Goal: Information Seeking & Learning: Find specific fact

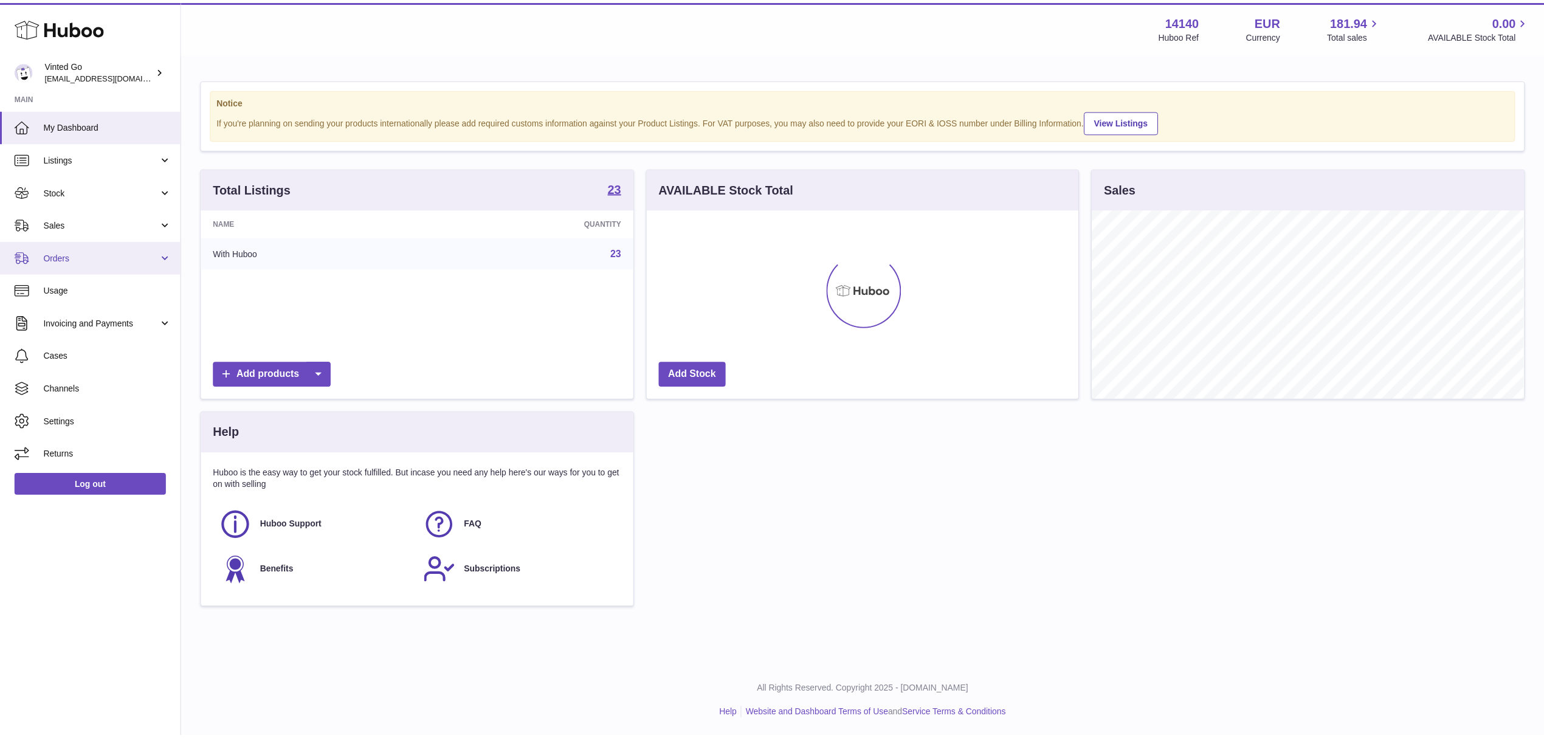
scroll to position [190, 431]
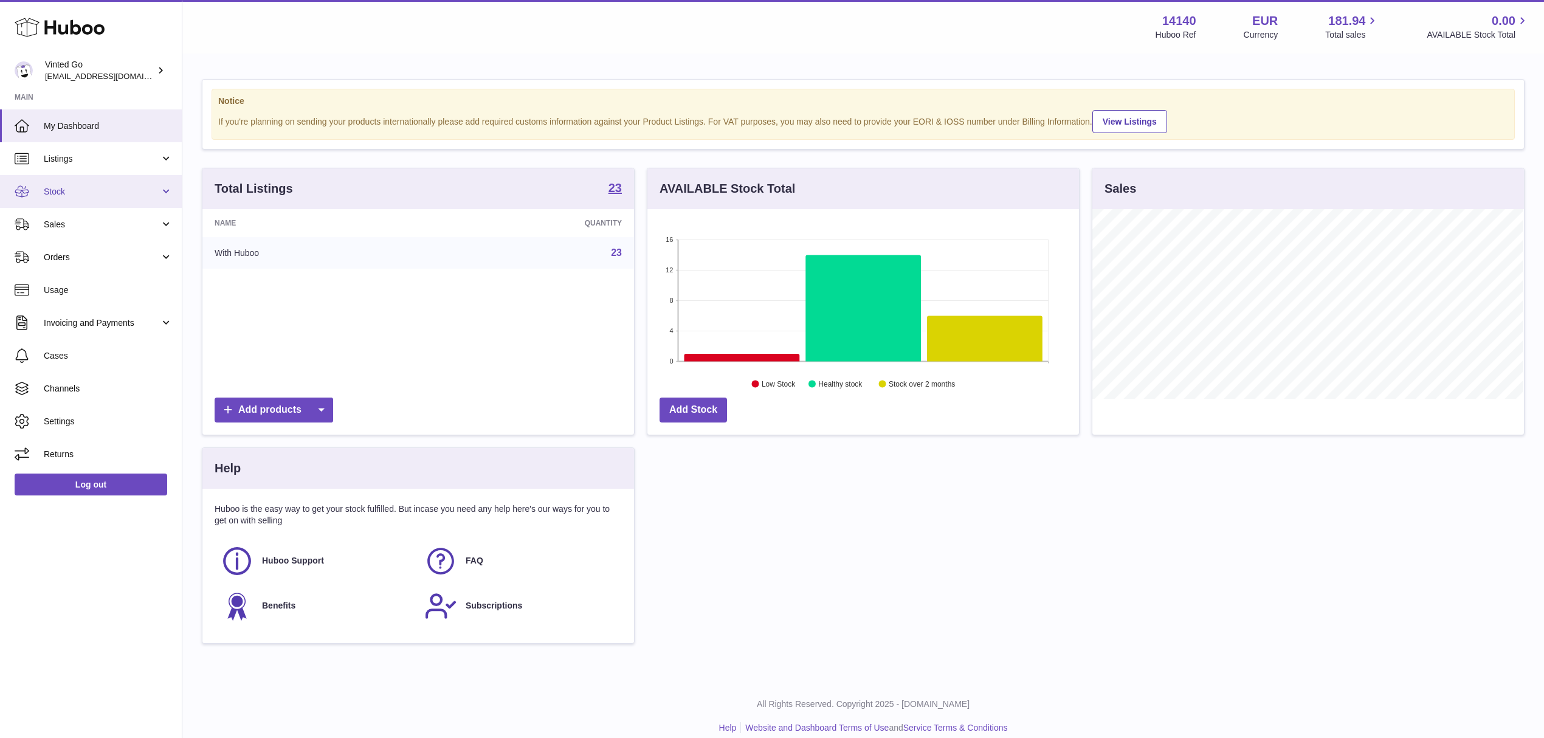
click at [106, 191] on span "Stock" at bounding box center [102, 192] width 116 height 12
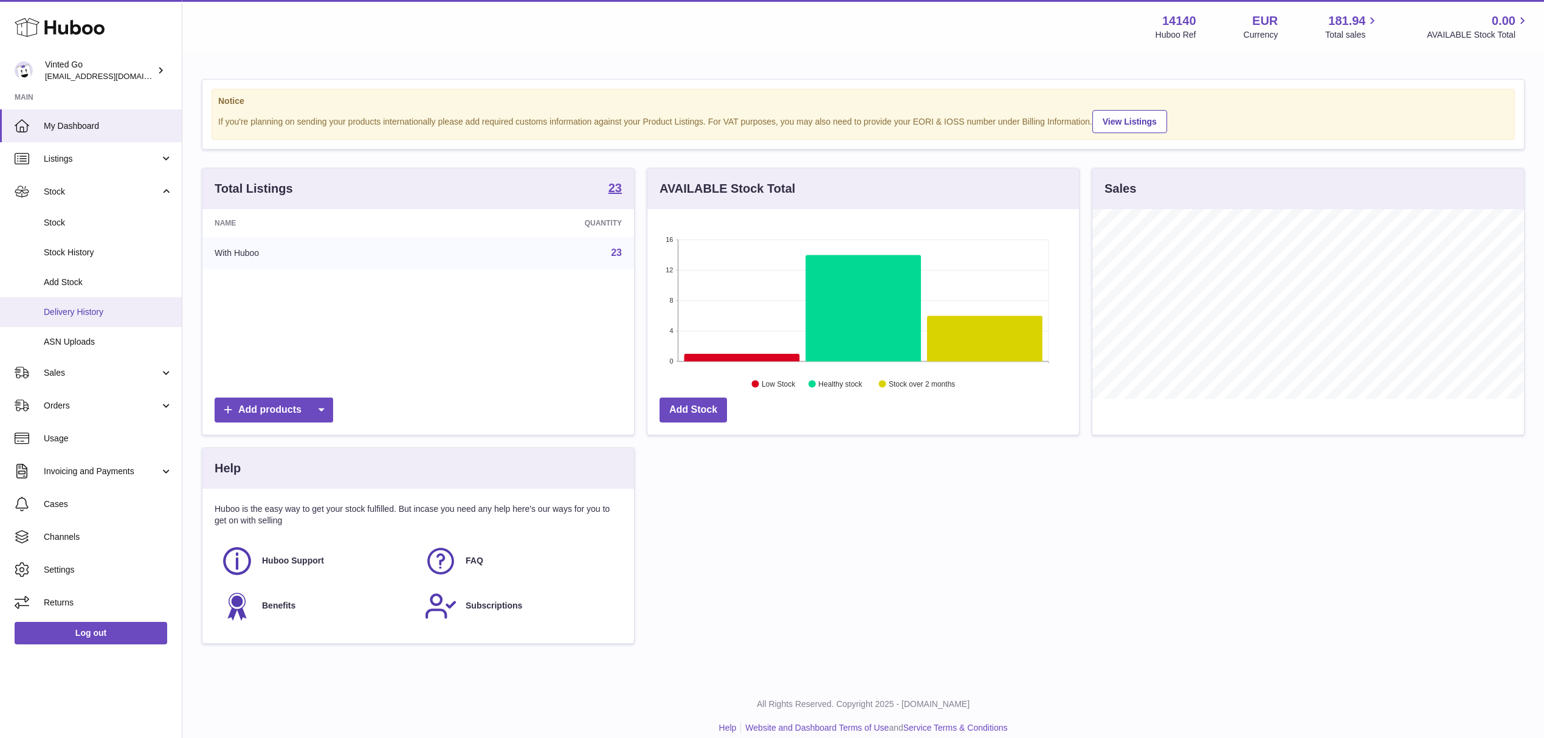
click at [115, 314] on span "Delivery History" at bounding box center [108, 312] width 129 height 12
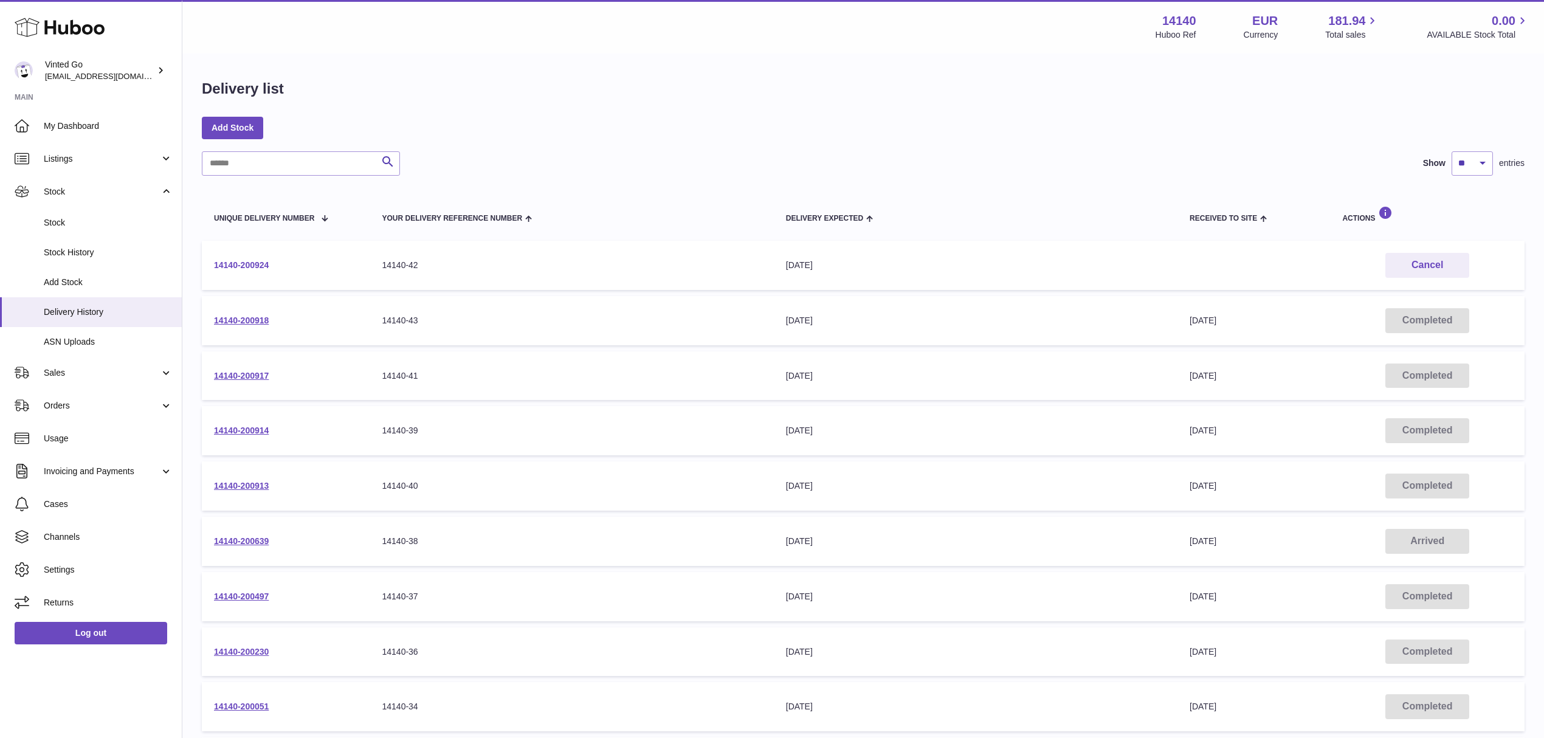
click at [253, 266] on link "14140-200924" at bounding box center [241, 265] width 55 height 10
click at [264, 647] on link "14140-200230" at bounding box center [241, 652] width 55 height 10
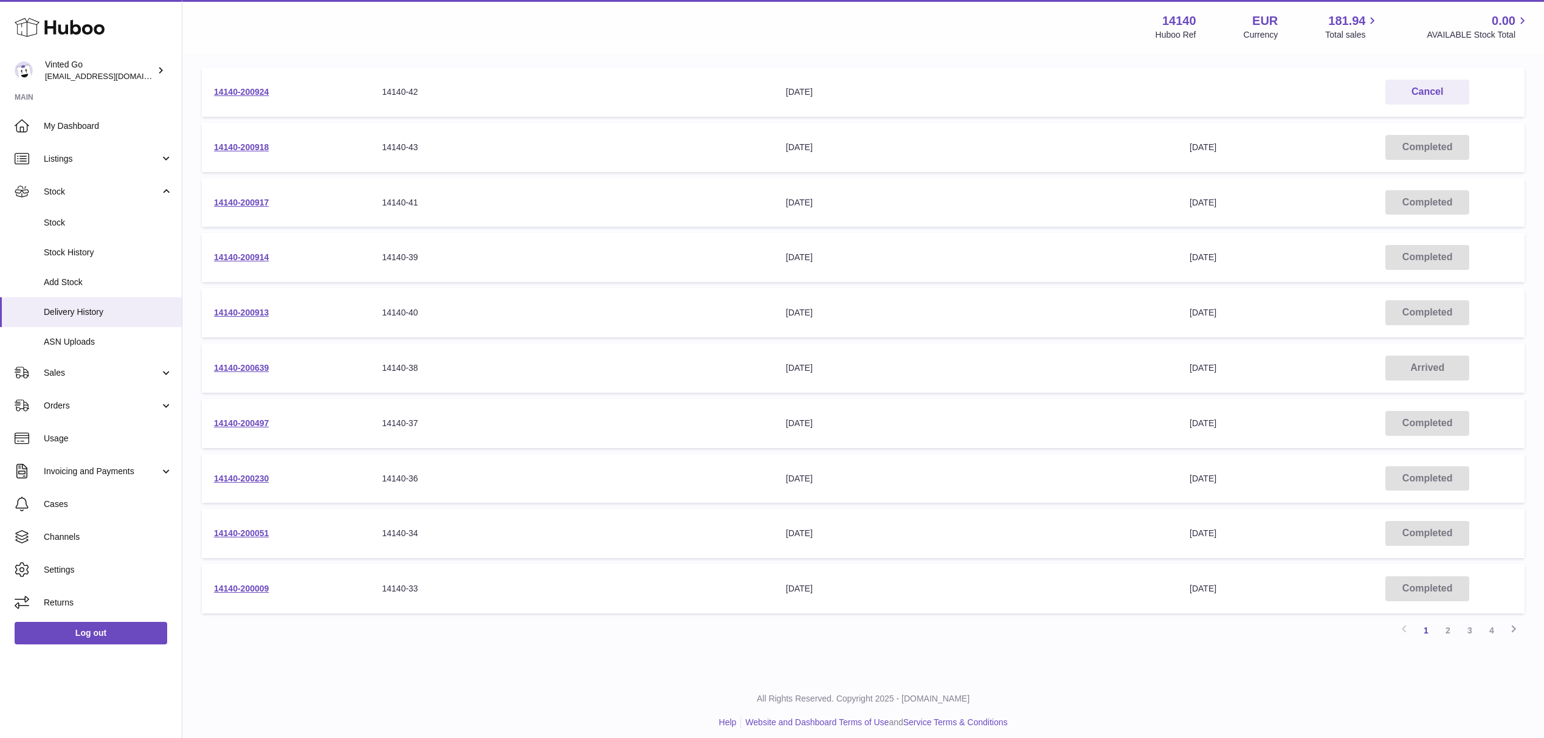
scroll to position [176, 0]
click at [261, 580] on link "14140-200009" at bounding box center [241, 585] width 55 height 10
click at [1450, 625] on link "2" at bounding box center [1448, 627] width 22 height 22
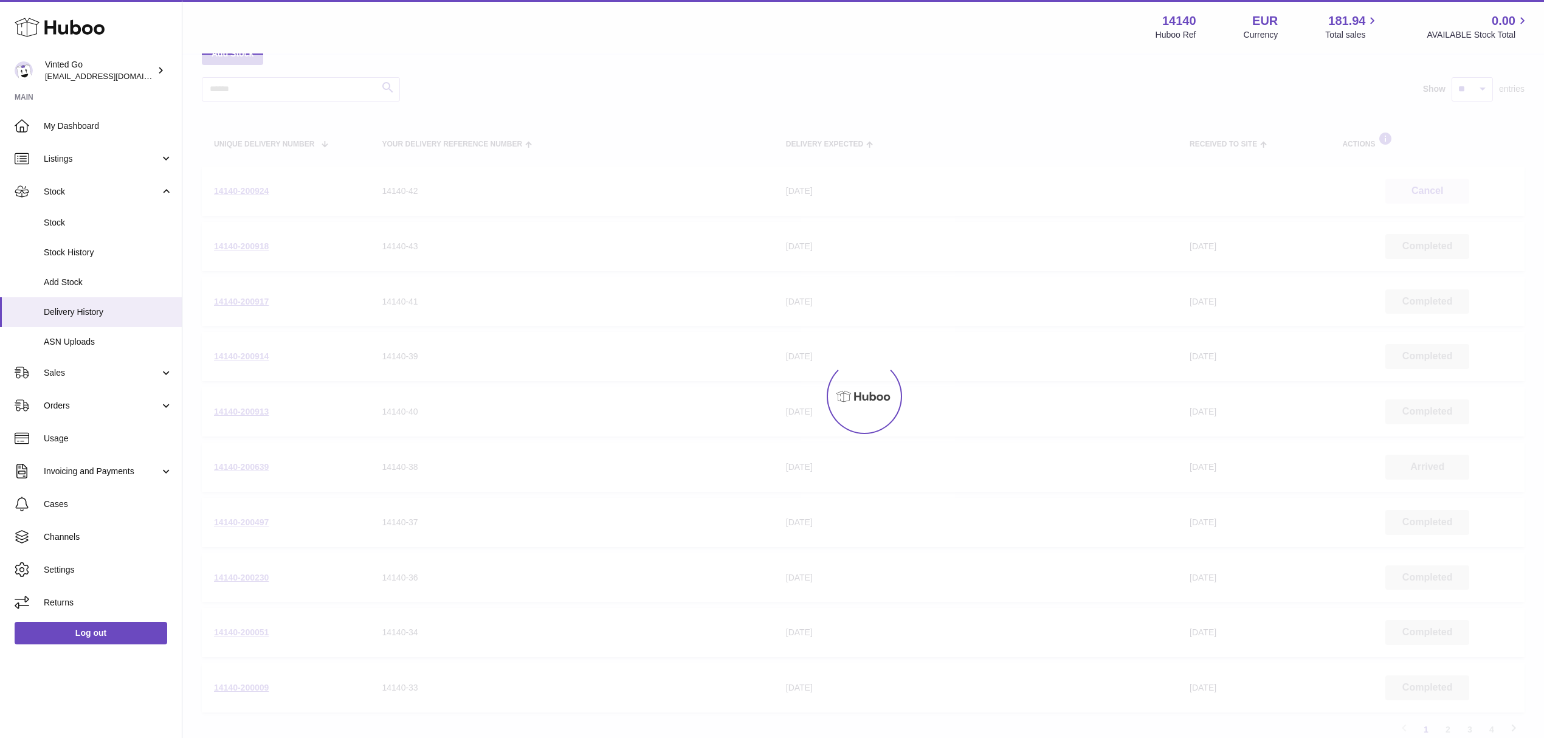
scroll to position [55, 0]
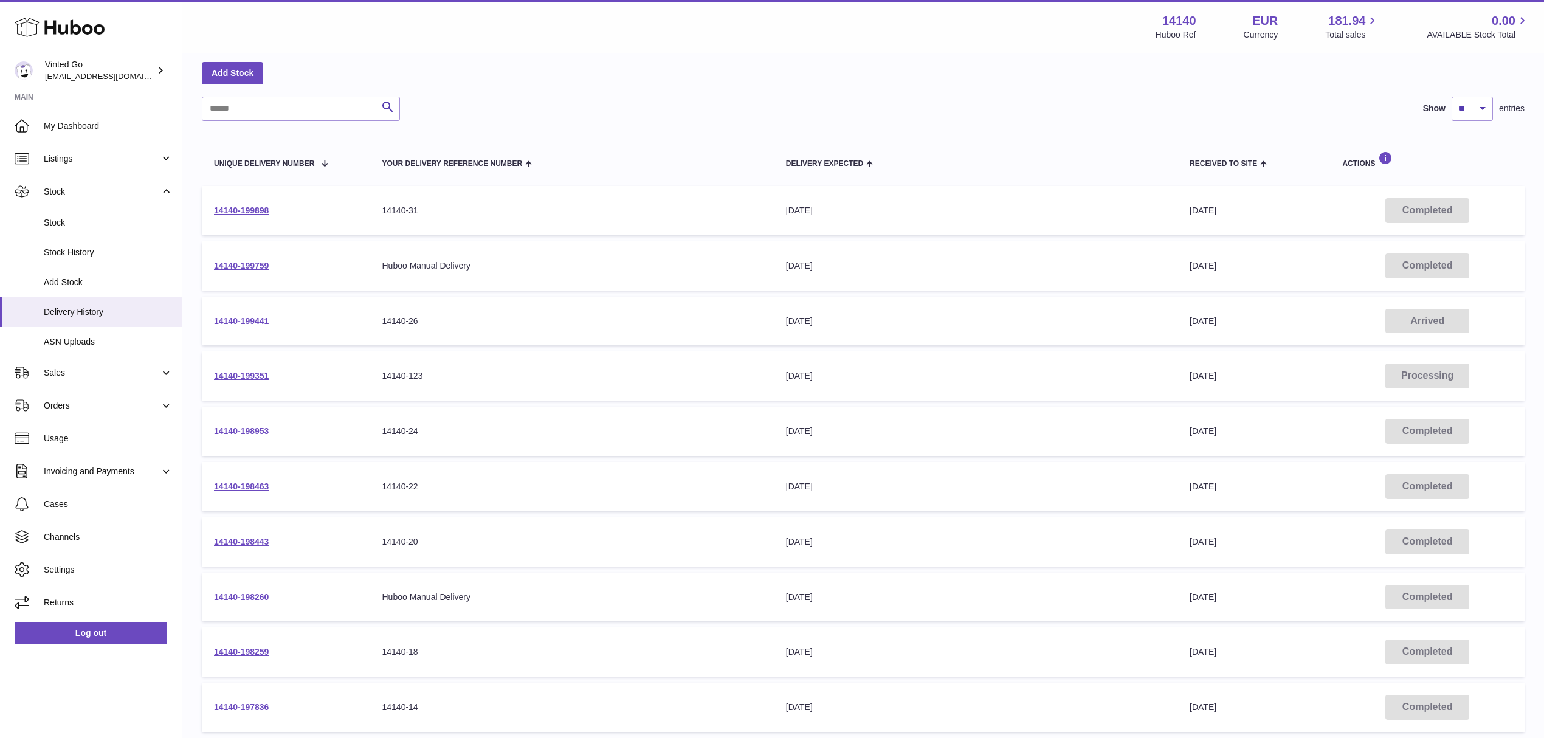
click at [253, 592] on link "14140-198260" at bounding box center [241, 597] width 55 height 10
click at [236, 317] on link "14140-199441" at bounding box center [241, 321] width 55 height 10
click at [261, 205] on link "14140-199898" at bounding box center [241, 210] width 55 height 10
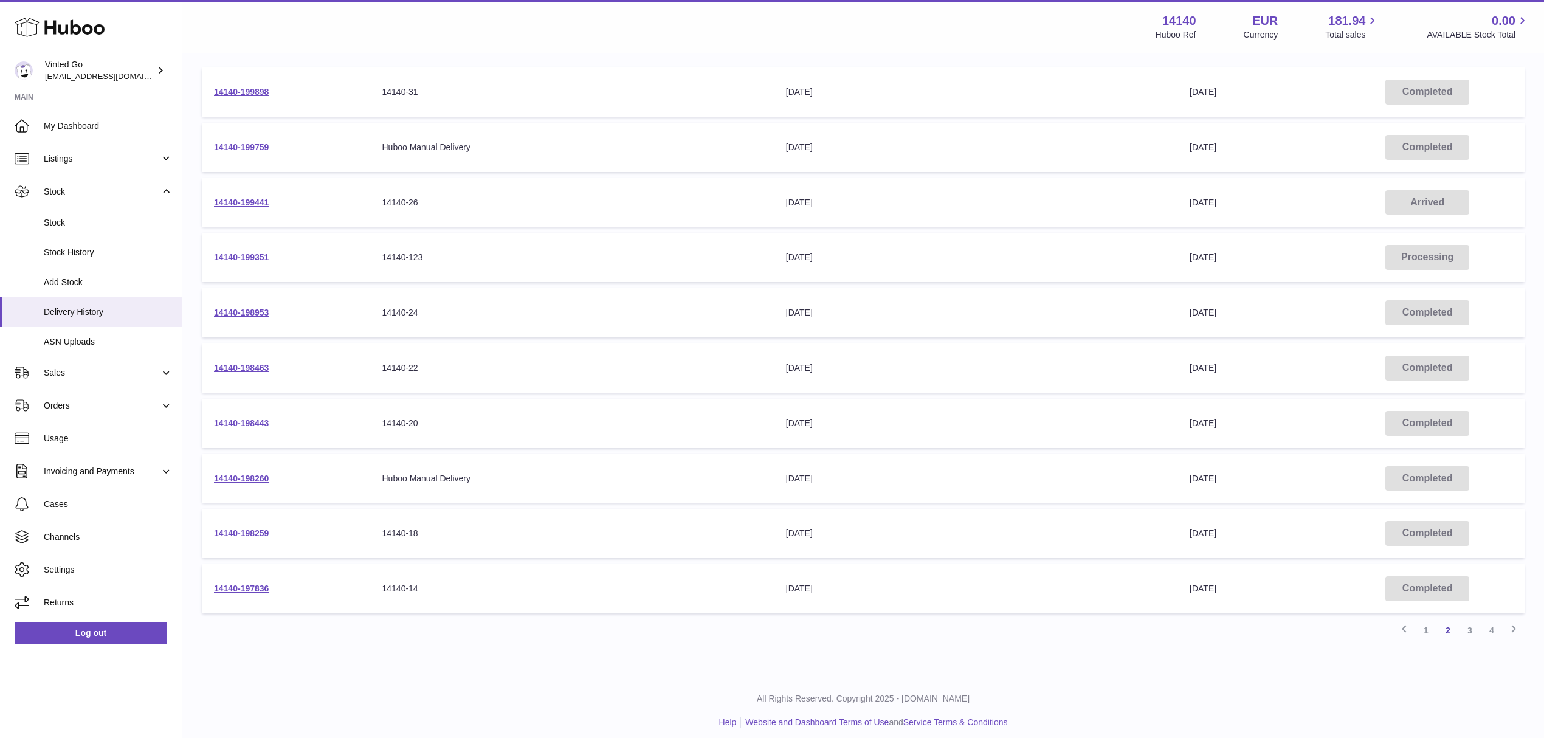
scroll to position [176, 0]
click at [241, 580] on link "14140-197836" at bounding box center [241, 585] width 55 height 10
click at [1469, 628] on link "3" at bounding box center [1470, 627] width 22 height 22
click at [1491, 624] on link "4" at bounding box center [1492, 627] width 22 height 22
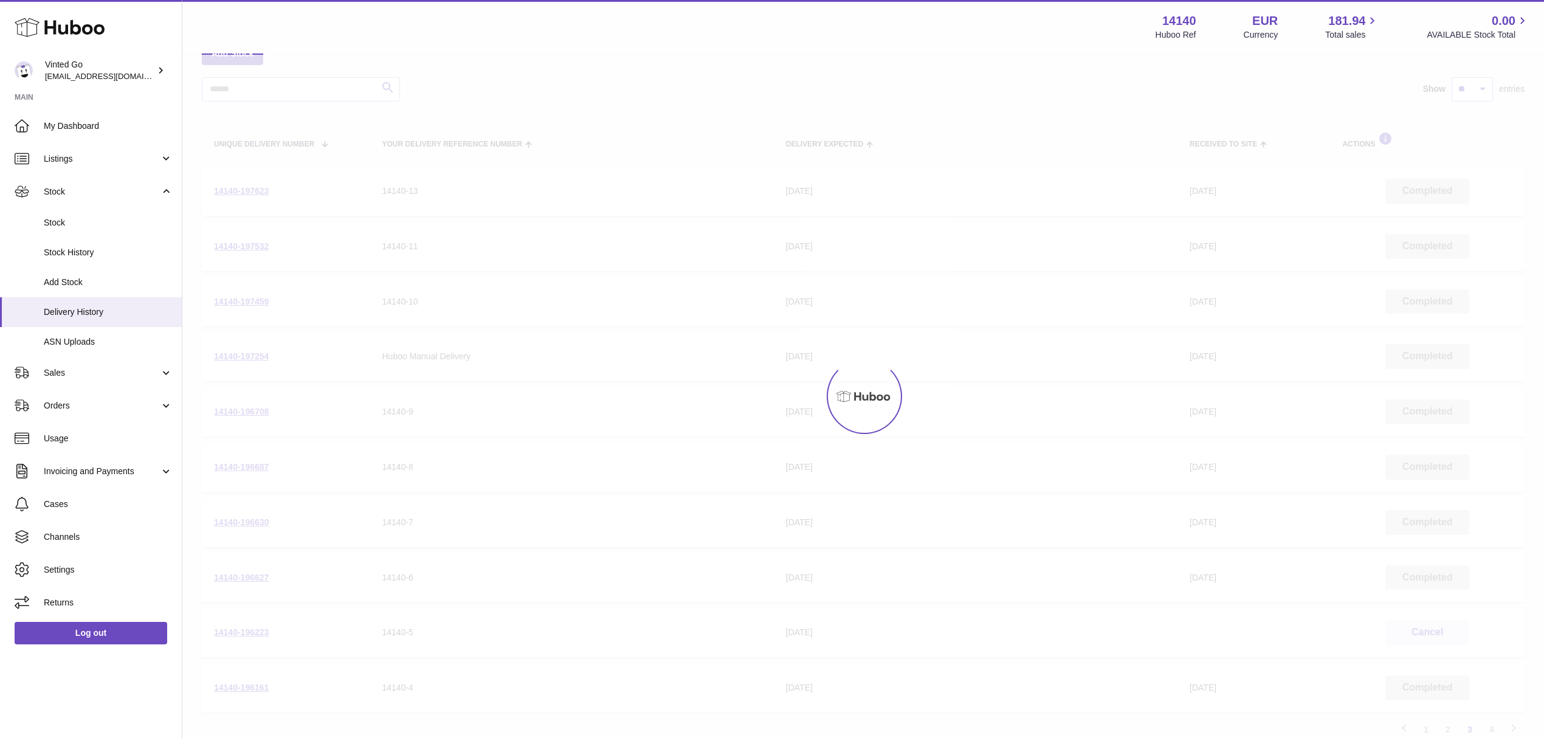
scroll to position [55, 0]
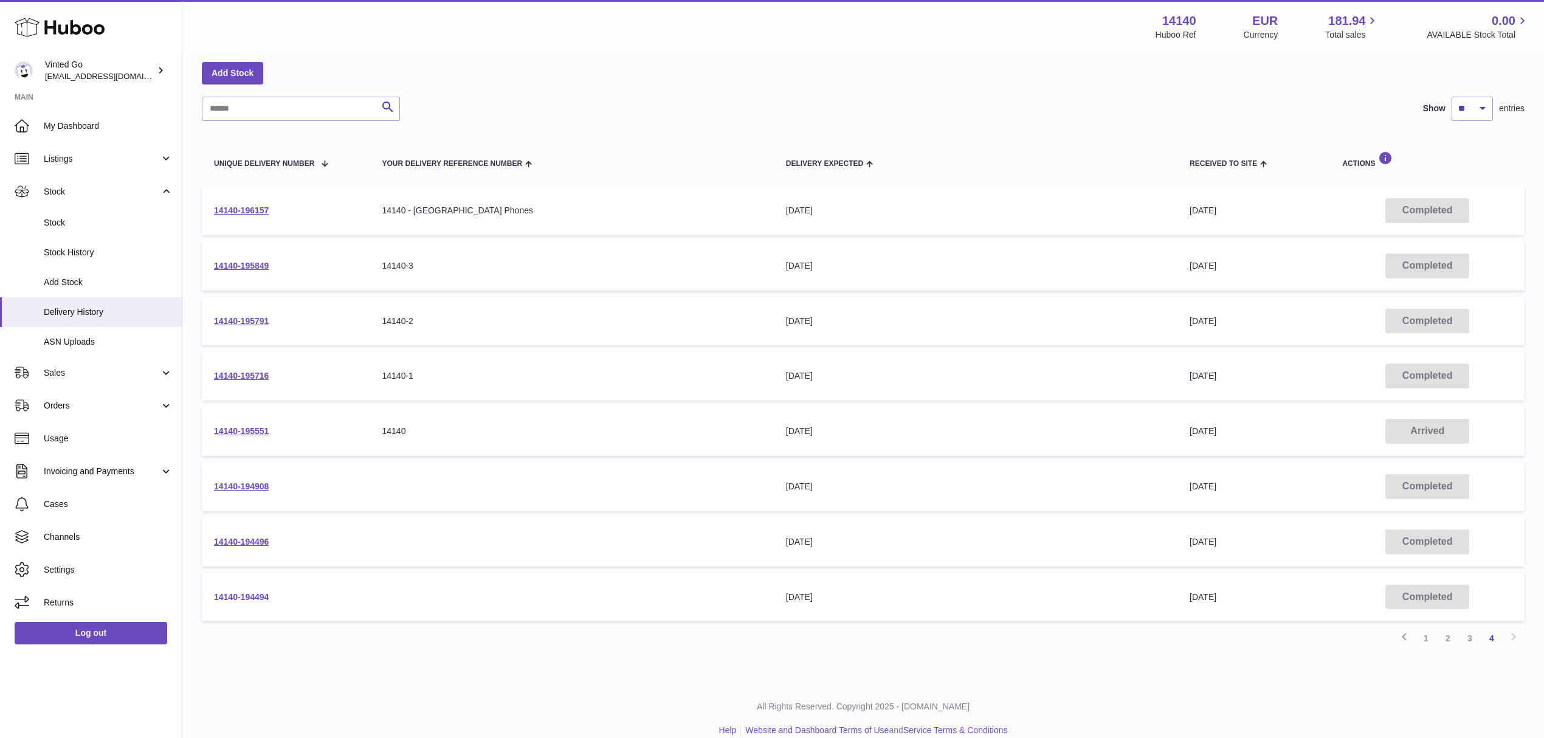
click at [246, 592] on link "14140-194494" at bounding box center [241, 597] width 55 height 10
click at [248, 267] on link "14140-195849" at bounding box center [241, 266] width 55 height 10
click at [1469, 636] on link "3" at bounding box center [1470, 638] width 22 height 22
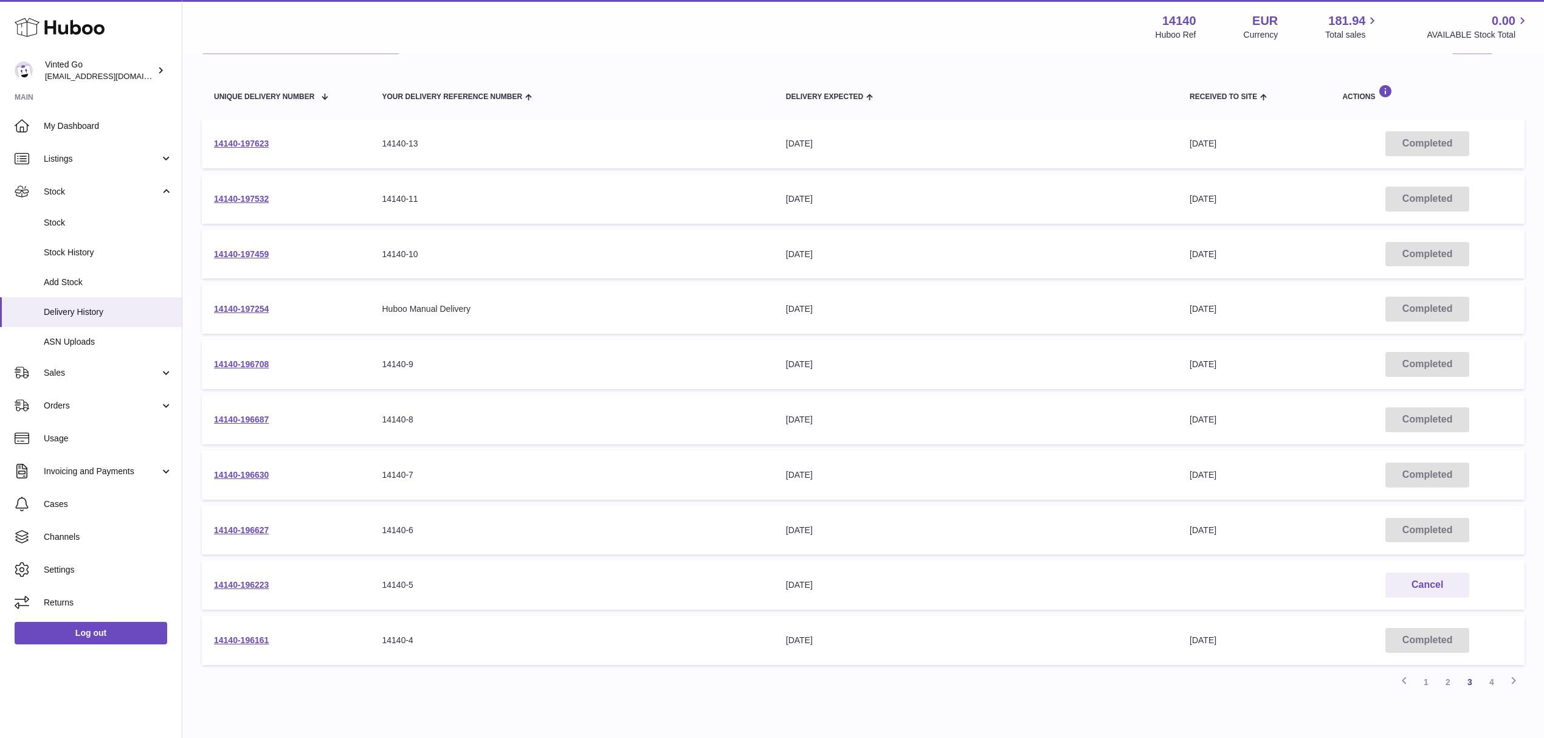
scroll to position [176, 0]
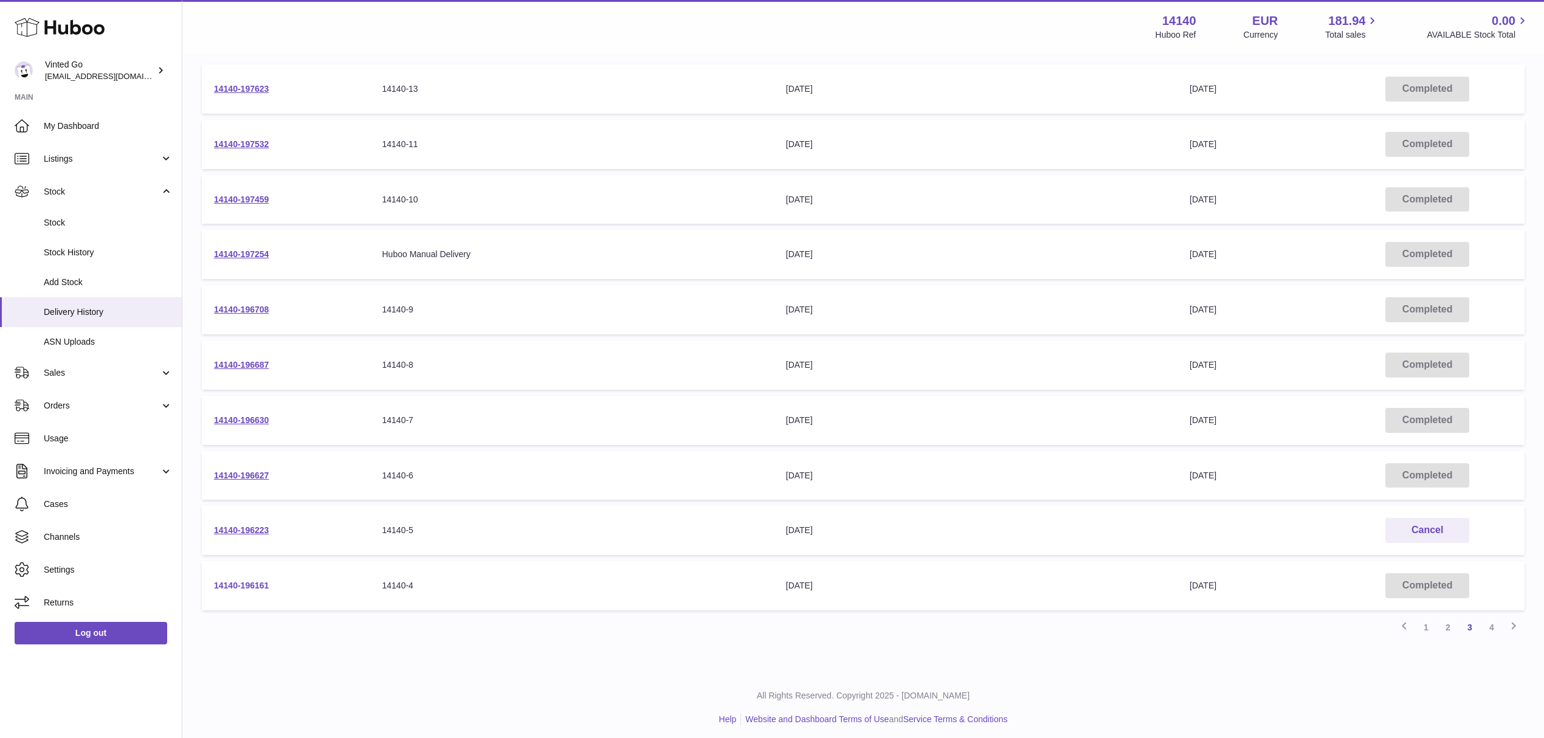
click at [259, 580] on link "14140-196161" at bounding box center [241, 585] width 55 height 10
click at [232, 517] on td "14140-196223" at bounding box center [286, 530] width 168 height 49
click at [235, 525] on link "14140-196223" at bounding box center [241, 530] width 55 height 10
click at [261, 470] on link "14140-196627" at bounding box center [241, 475] width 55 height 10
click at [249, 360] on link "14140-196687" at bounding box center [241, 365] width 55 height 10
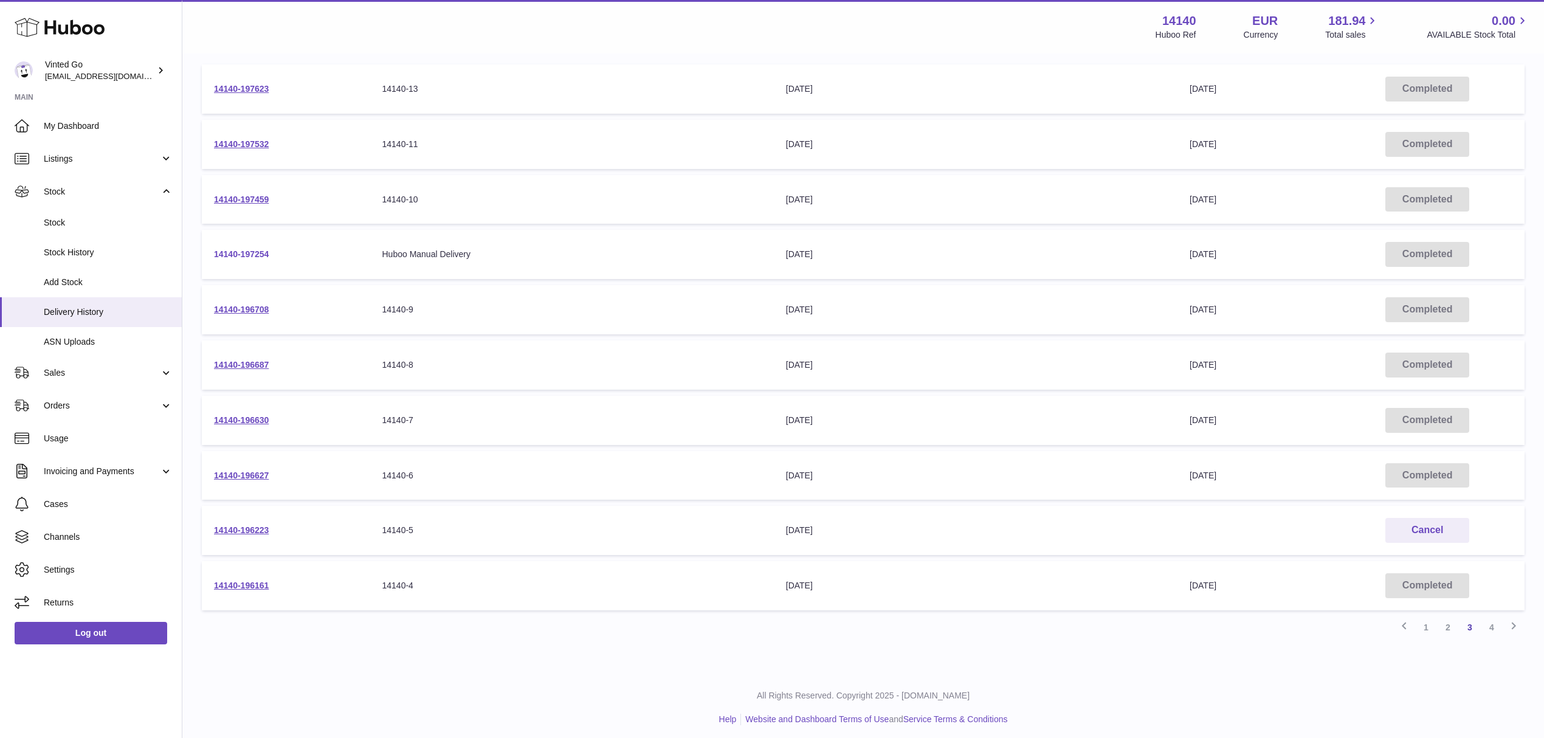
click at [264, 249] on link "14140-197254" at bounding box center [241, 254] width 55 height 10
click at [246, 129] on td "14140-197532" at bounding box center [286, 144] width 168 height 49
click at [246, 139] on link "14140-197532" at bounding box center [241, 144] width 55 height 10
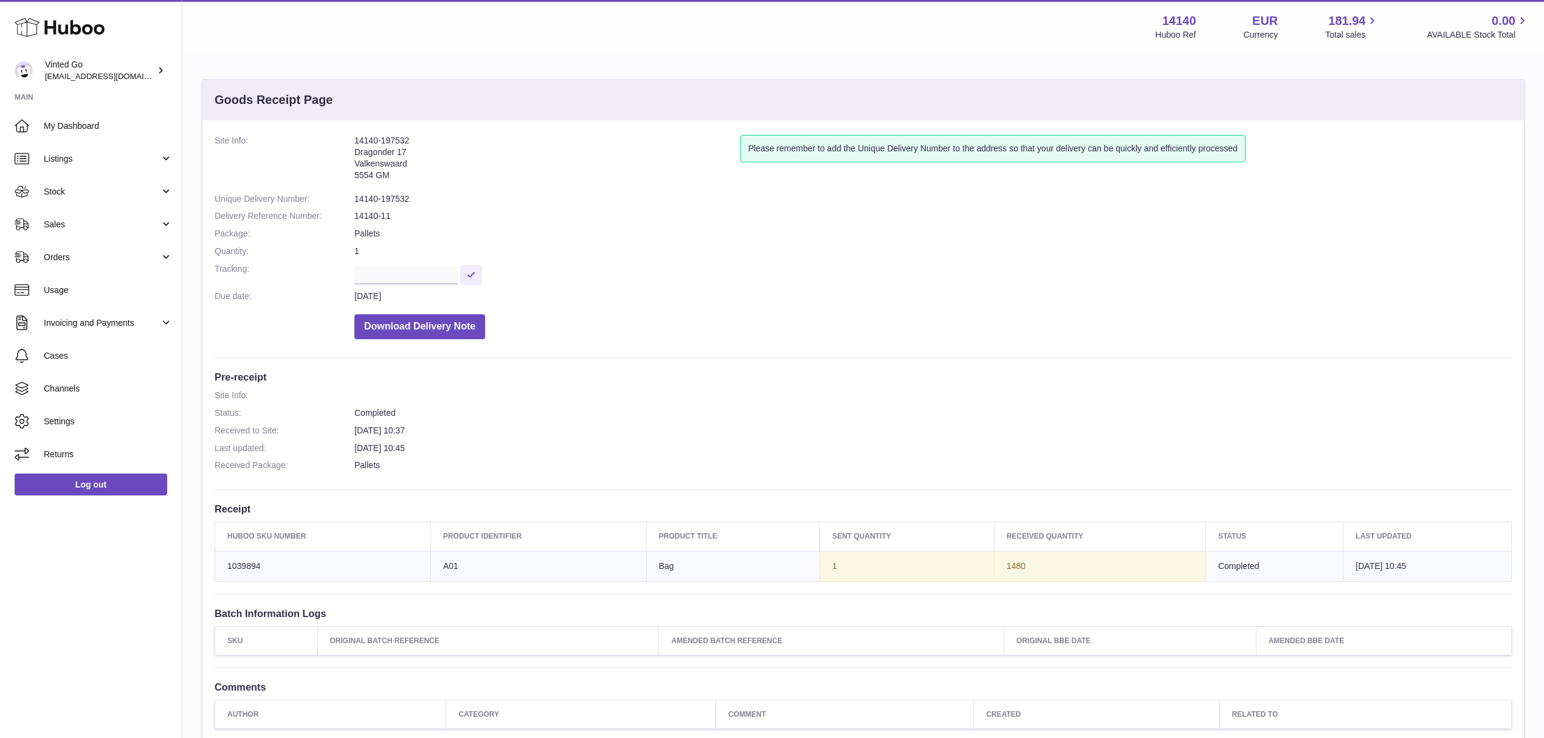
drag, startPoint x: 355, startPoint y: 148, endPoint x: 436, endPoint y: 181, distance: 87.3
click at [436, 181] on address "14140-197532 Dragonder 17 Valkenswaard 5554 GM" at bounding box center [547, 161] width 386 height 52
copy address "Dragonder 17 Valkenswaard 5554 GM"
